Goal: Find specific page/section: Find specific page/section

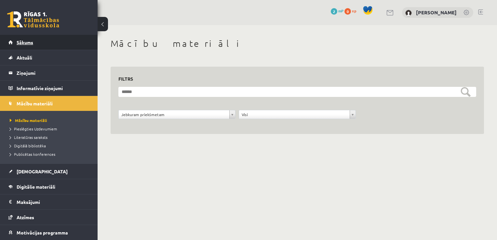
click at [66, 49] on link "Sākums" at bounding box center [48, 42] width 81 height 15
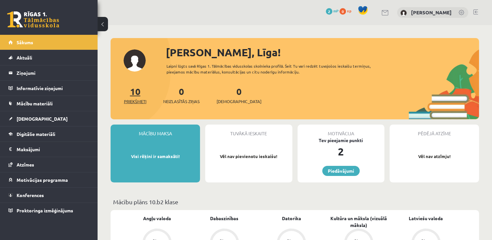
click at [138, 92] on link "10 Priekšmeti" at bounding box center [135, 95] width 22 height 19
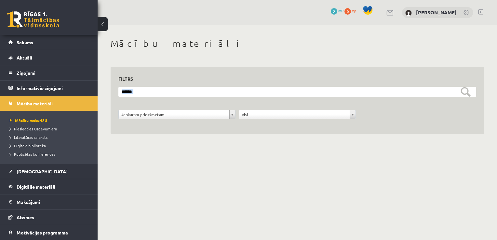
drag, startPoint x: 497, startPoint y: 71, endPoint x: 376, endPoint y: 153, distance: 146.3
click at [376, 153] on div "**********" at bounding box center [298, 93] width 400 height 137
